Goal: Transaction & Acquisition: Purchase product/service

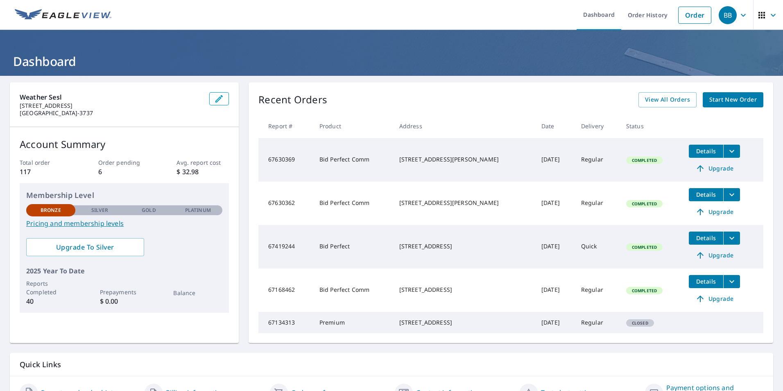
click at [722, 99] on span "Start New Order" at bounding box center [733, 100] width 48 height 10
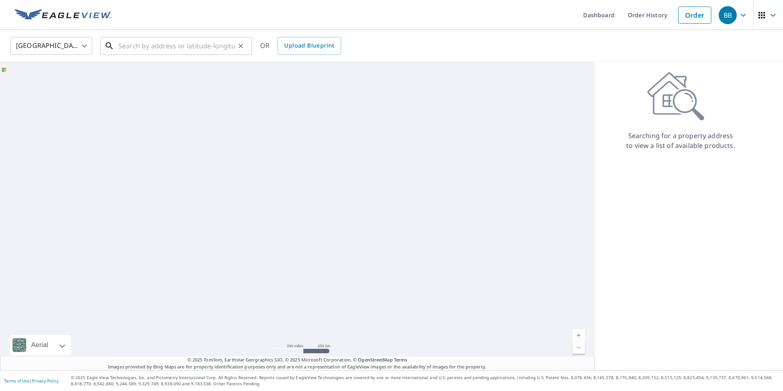
click at [136, 46] on input "text" at bounding box center [176, 45] width 117 height 23
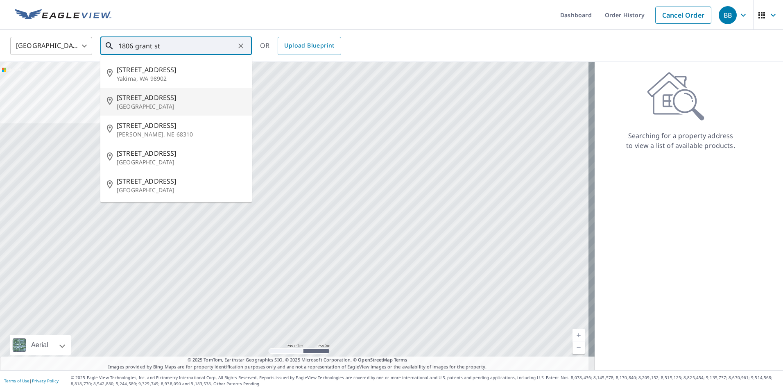
click at [138, 103] on p "[GEOGRAPHIC_DATA]" at bounding box center [181, 106] width 129 height 8
type input "[STREET_ADDRESS]"
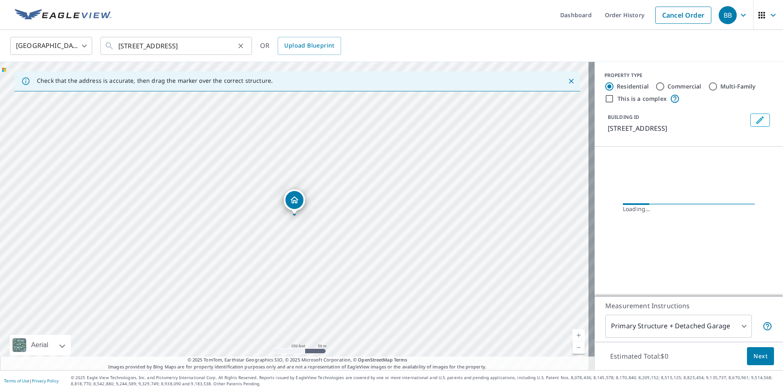
click at [239, 46] on icon "Clear" at bounding box center [241, 46] width 8 height 8
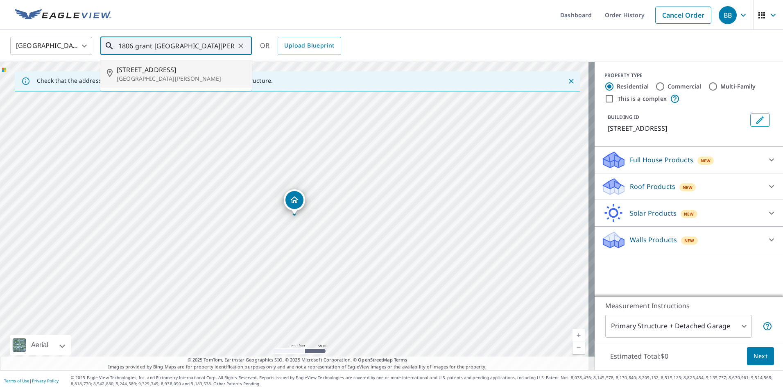
click at [154, 75] on p "[GEOGRAPHIC_DATA][PERSON_NAME]" at bounding box center [181, 79] width 129 height 8
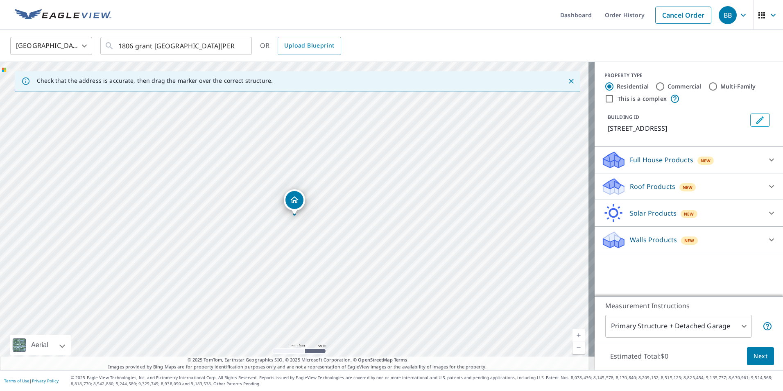
type input "[STREET_ADDRESS][PERSON_NAME]"
click at [295, 203] on icon "Dropped pin, building 1, Residential property, 1806 Grant St Fort Atkinson, WI …" at bounding box center [294, 199] width 8 height 7
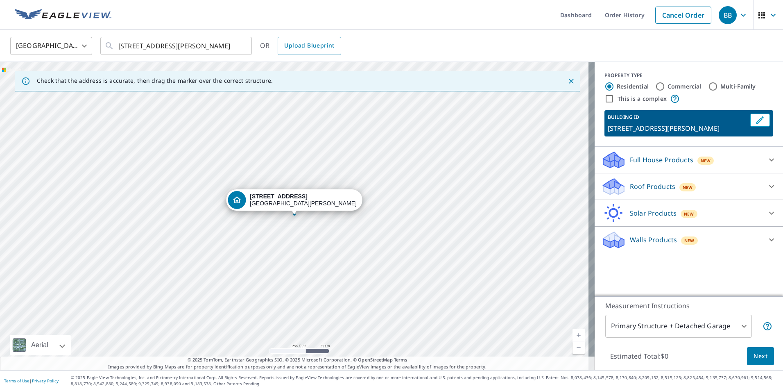
click at [648, 190] on p "Roof Products" at bounding box center [652, 186] width 45 height 10
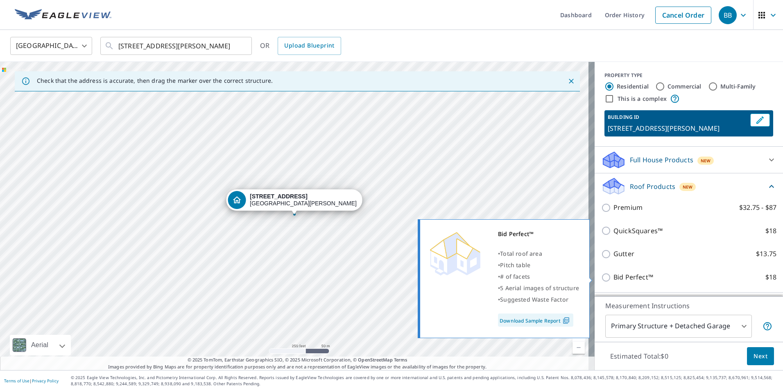
click at [640, 276] on p "Bid Perfect™" at bounding box center [633, 277] width 40 height 10
click at [613, 276] on input "Bid Perfect™ $18" at bounding box center [607, 277] width 12 height 10
checkbox input "true"
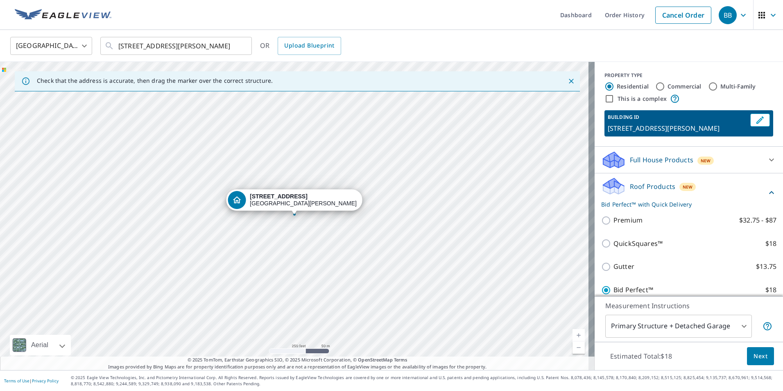
click at [753, 354] on span "Next" at bounding box center [760, 356] width 14 height 10
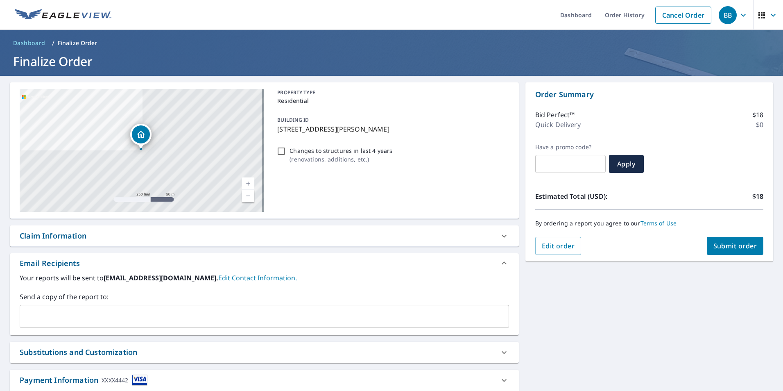
click at [280, 154] on input "Changes to structures in last 4 years ( renovations, additions, etc. )" at bounding box center [281, 151] width 10 height 10
checkbox input "true"
click at [715, 243] on span "Submit order" at bounding box center [735, 245] width 44 height 9
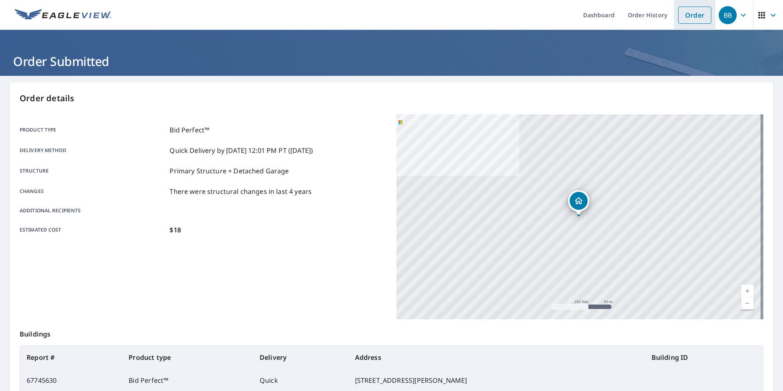
click at [690, 14] on link "Order" at bounding box center [694, 15] width 33 height 17
